Goal: Task Accomplishment & Management: Use online tool/utility

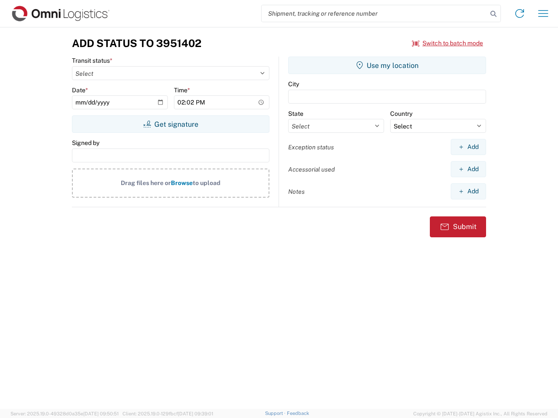
click at [374, 14] on input "search" at bounding box center [374, 13] width 226 height 17
click at [493, 14] on icon at bounding box center [493, 14] width 12 height 12
click at [519, 14] on icon at bounding box center [519, 14] width 14 height 14
click at [543, 14] on icon "button" at bounding box center [543, 13] width 10 height 7
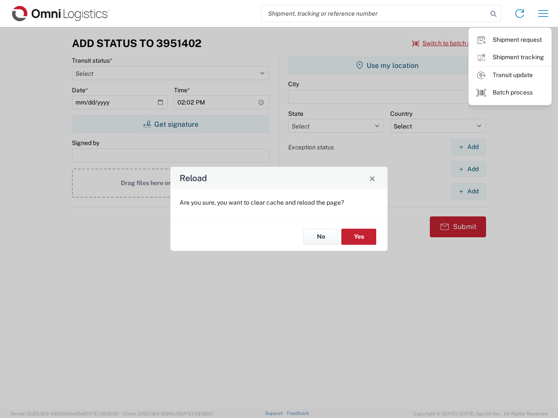
click at [447, 43] on div "Reload Are you sure, you want to clear cache and reload the page? No Yes" at bounding box center [279, 209] width 558 height 418
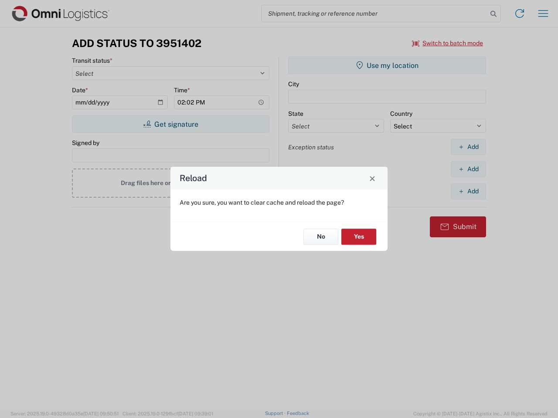
click at [170, 124] on div "Reload Are you sure, you want to clear cache and reload the page? No Yes" at bounding box center [279, 209] width 558 height 418
click at [387, 65] on div "Reload Are you sure, you want to clear cache and reload the page? No Yes" at bounding box center [279, 209] width 558 height 418
click at [468, 147] on div "Reload Are you sure, you want to clear cache and reload the page? No Yes" at bounding box center [279, 209] width 558 height 418
click at [468, 169] on div "Reload Are you sure, you want to clear cache and reload the page? No Yes" at bounding box center [279, 209] width 558 height 418
click at [468, 191] on div "Reload Are you sure, you want to clear cache and reload the page? No Yes" at bounding box center [279, 209] width 558 height 418
